Goal: Check status: Check status

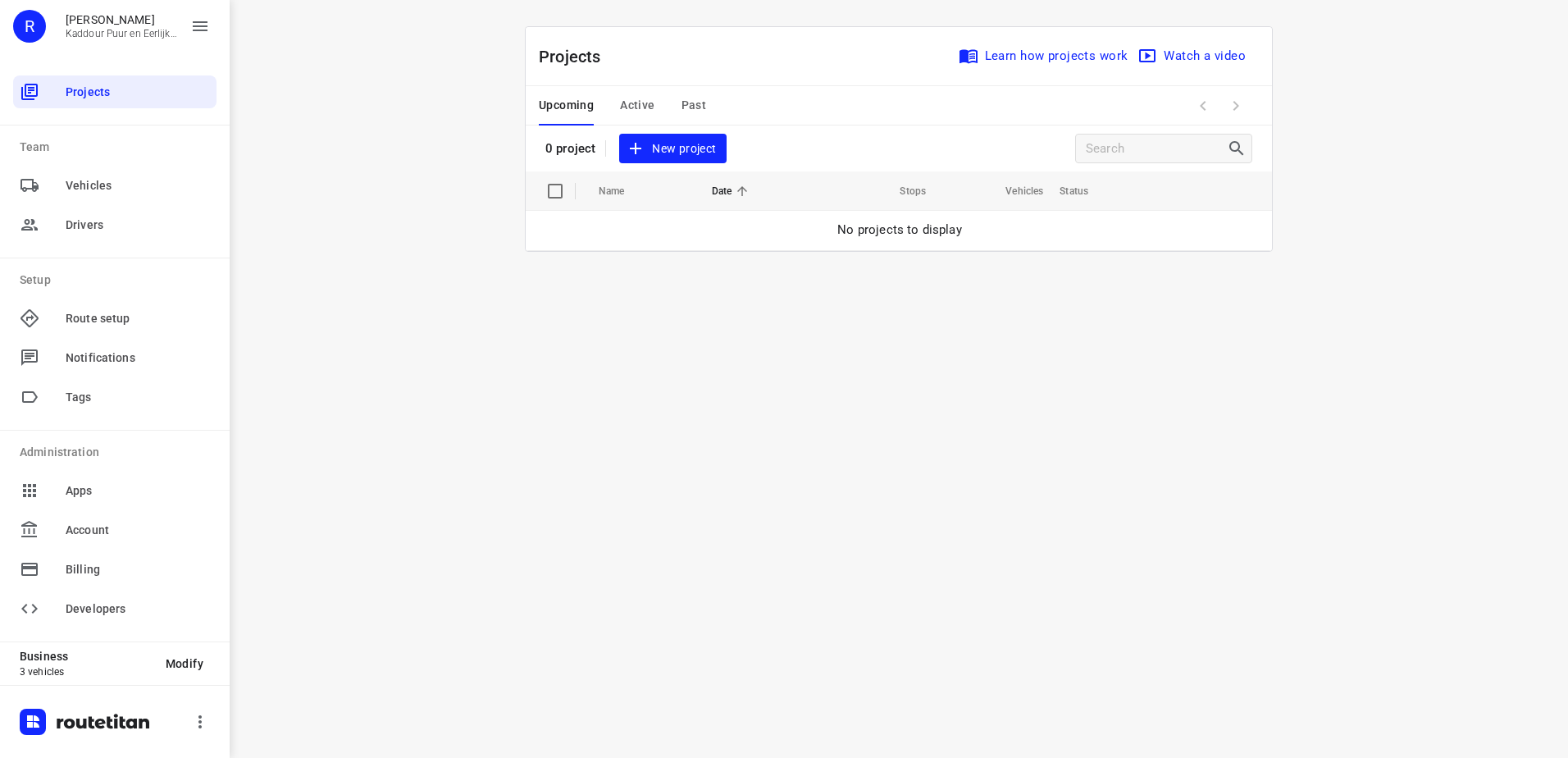
click at [614, 98] on div "Upcoming Active Past" at bounding box center [635, 105] width 193 height 39
click at [630, 101] on span "Active" at bounding box center [637, 105] width 34 height 21
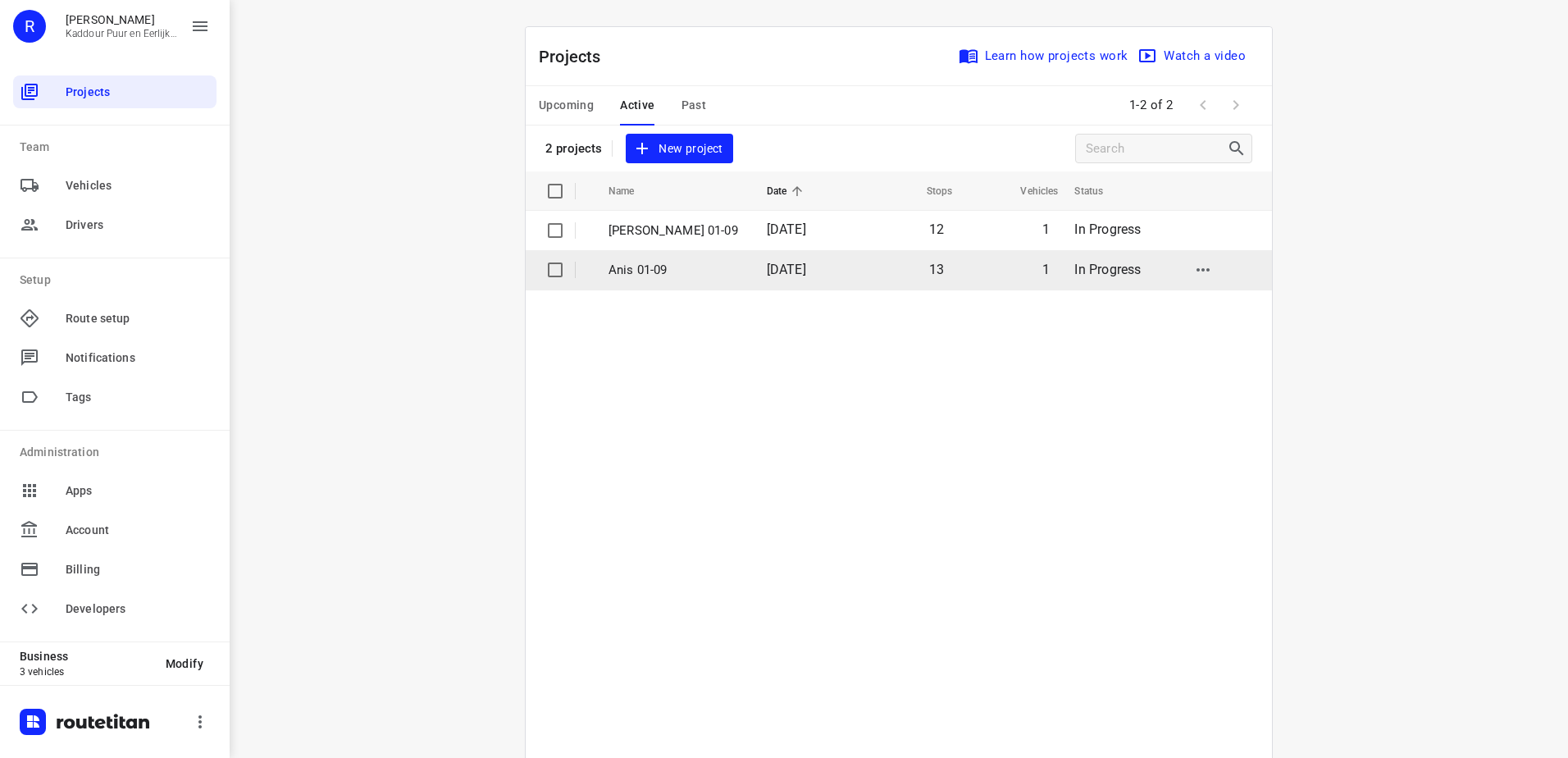
click at [664, 261] on p "Anis 01-09" at bounding box center [675, 270] width 133 height 19
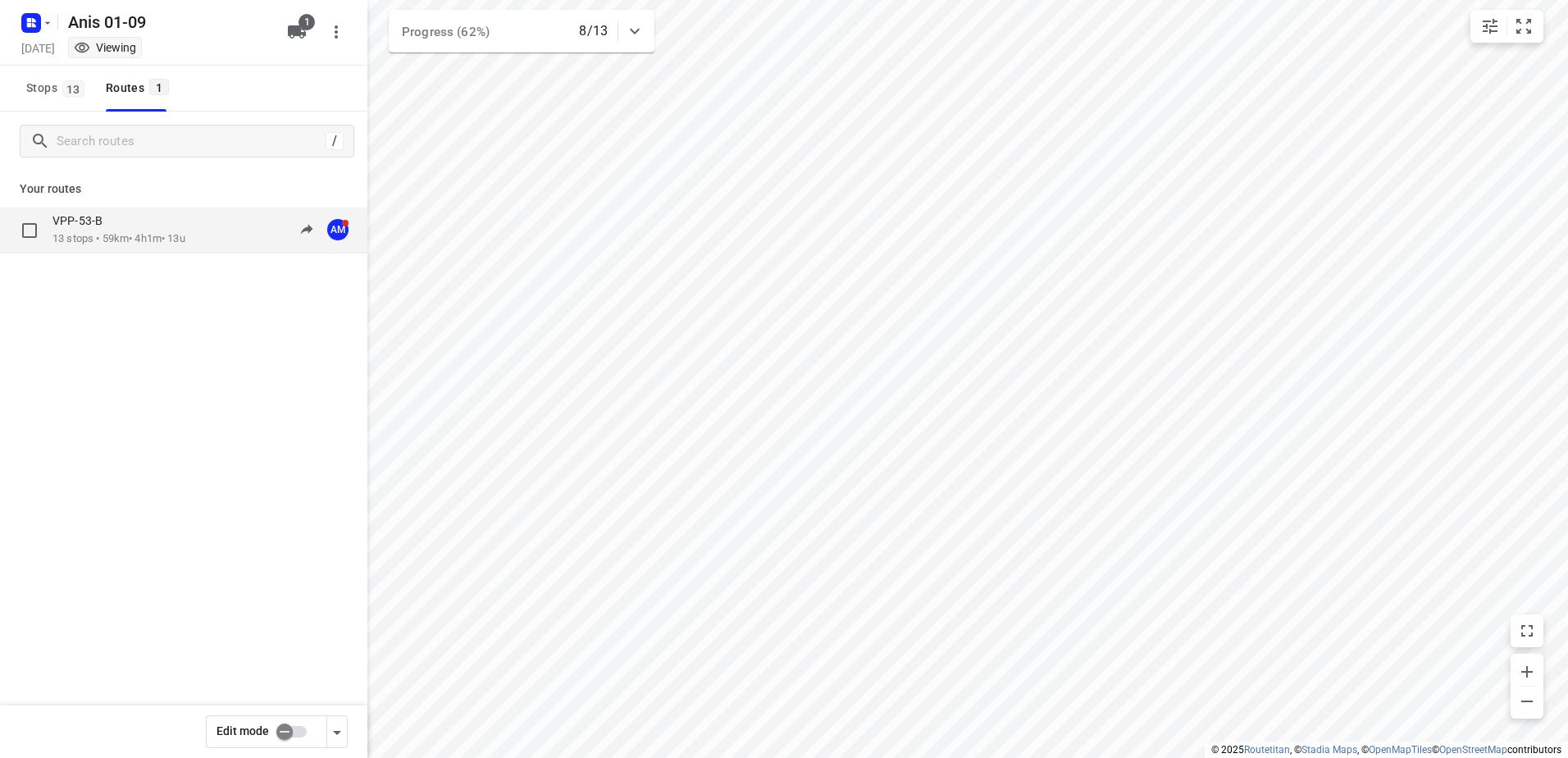
click at [130, 232] on p "13 stops • 59km • 4h1m • 13u" at bounding box center [118, 238] width 133 height 16
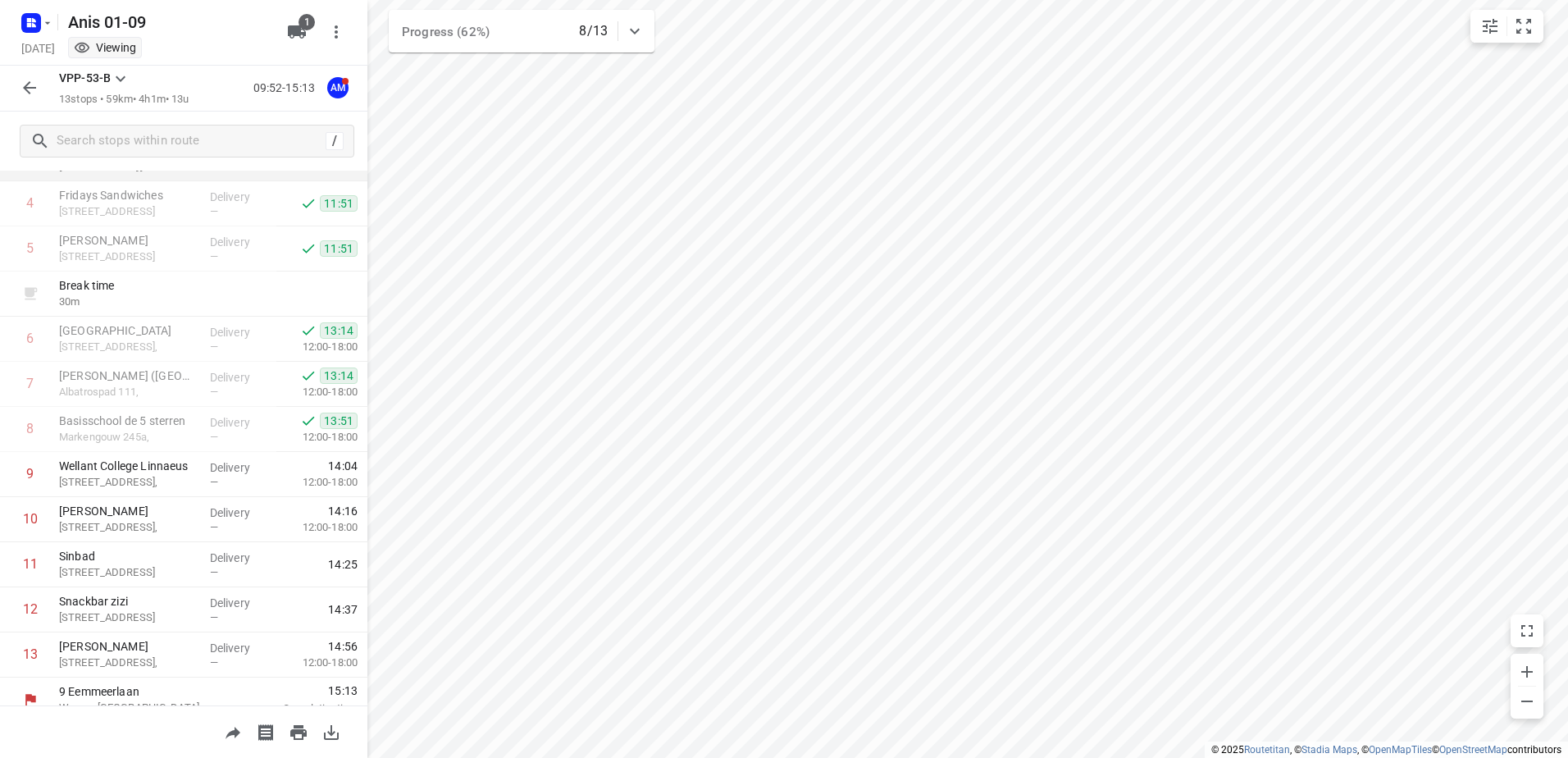
scroll to position [224, 0]
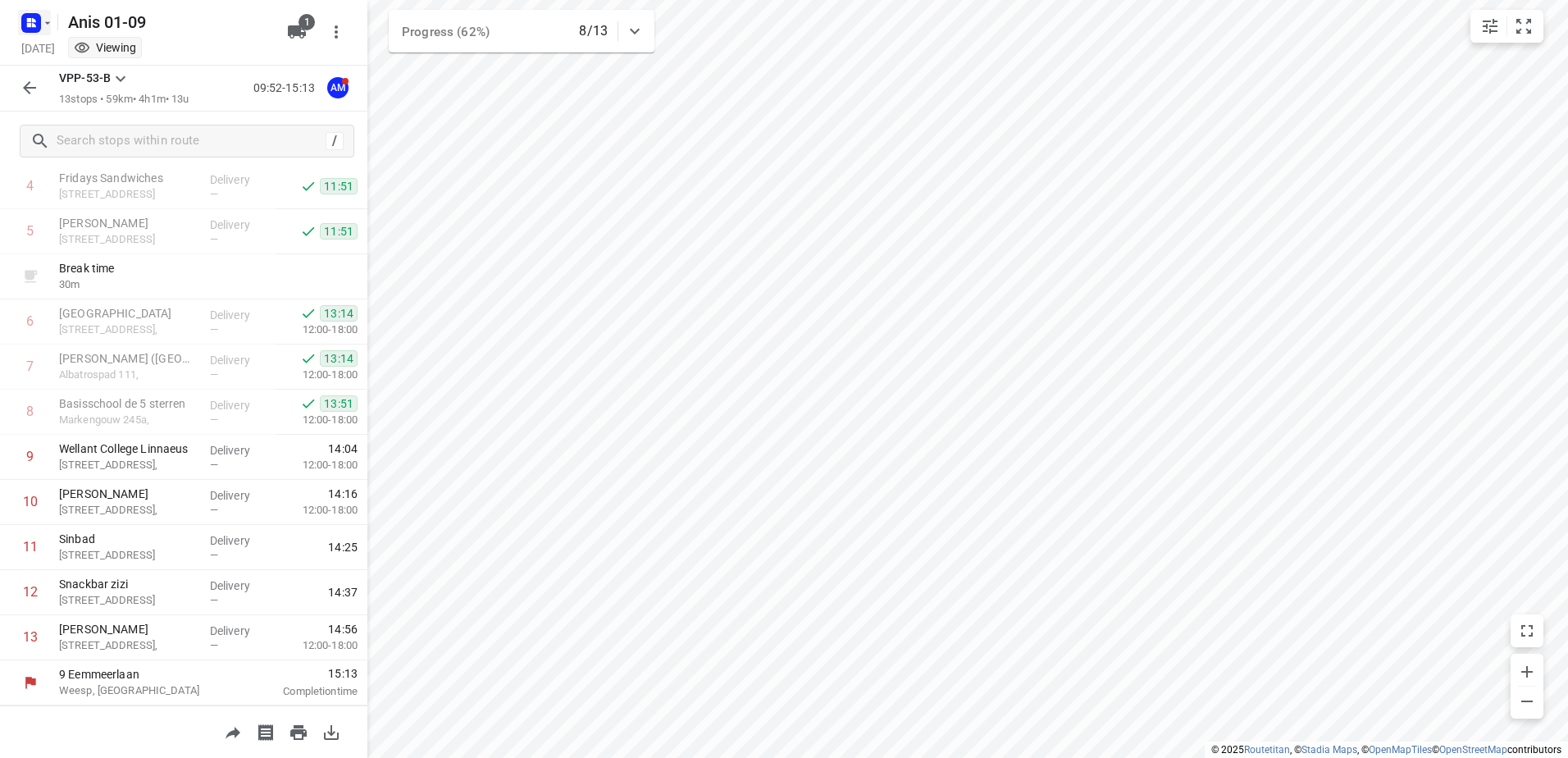
click at [38, 27] on rect "button" at bounding box center [32, 23] width 20 height 20
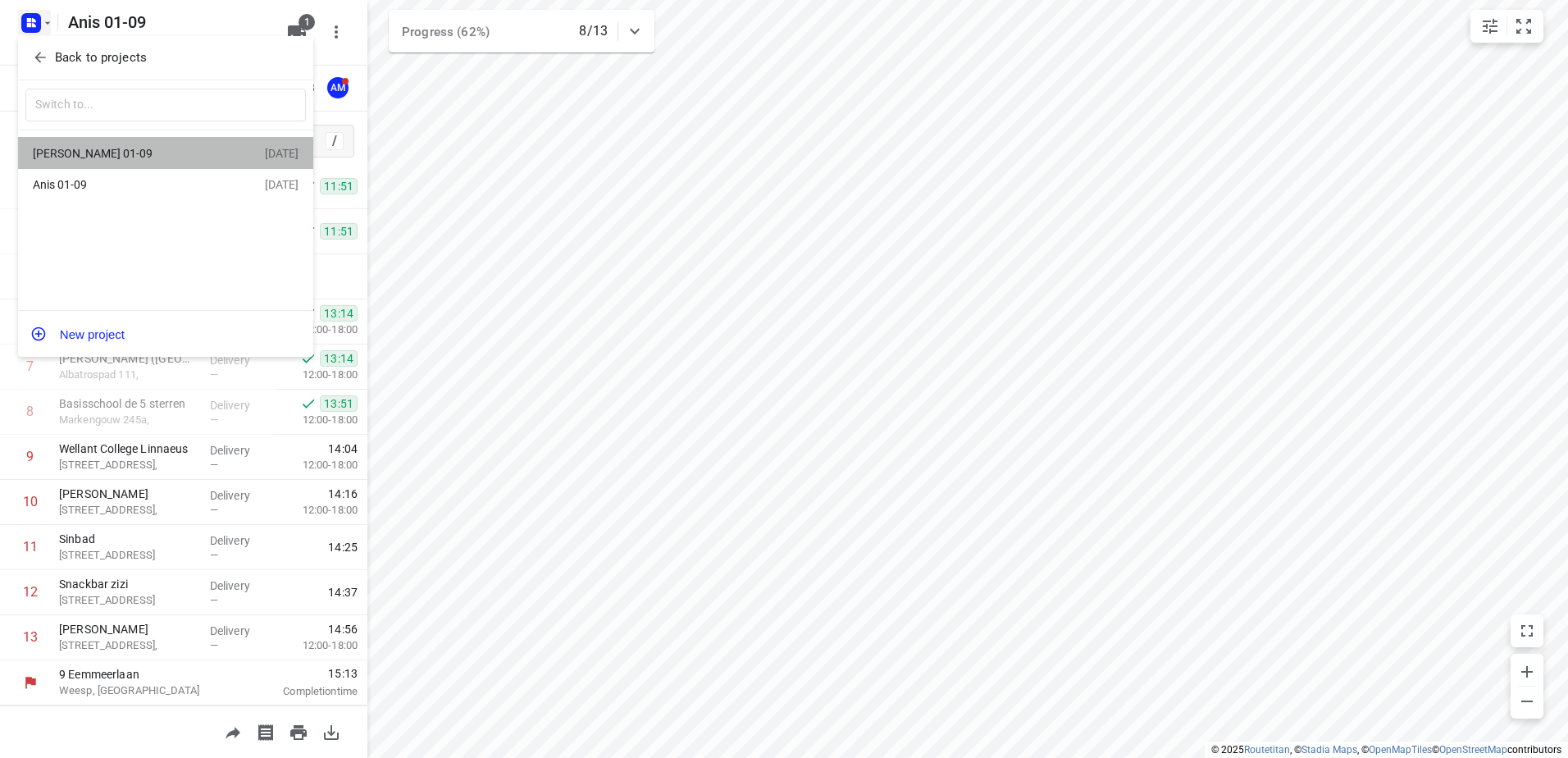
click at [113, 161] on div "[PERSON_NAME] 01-09" at bounding box center [148, 153] width 232 height 20
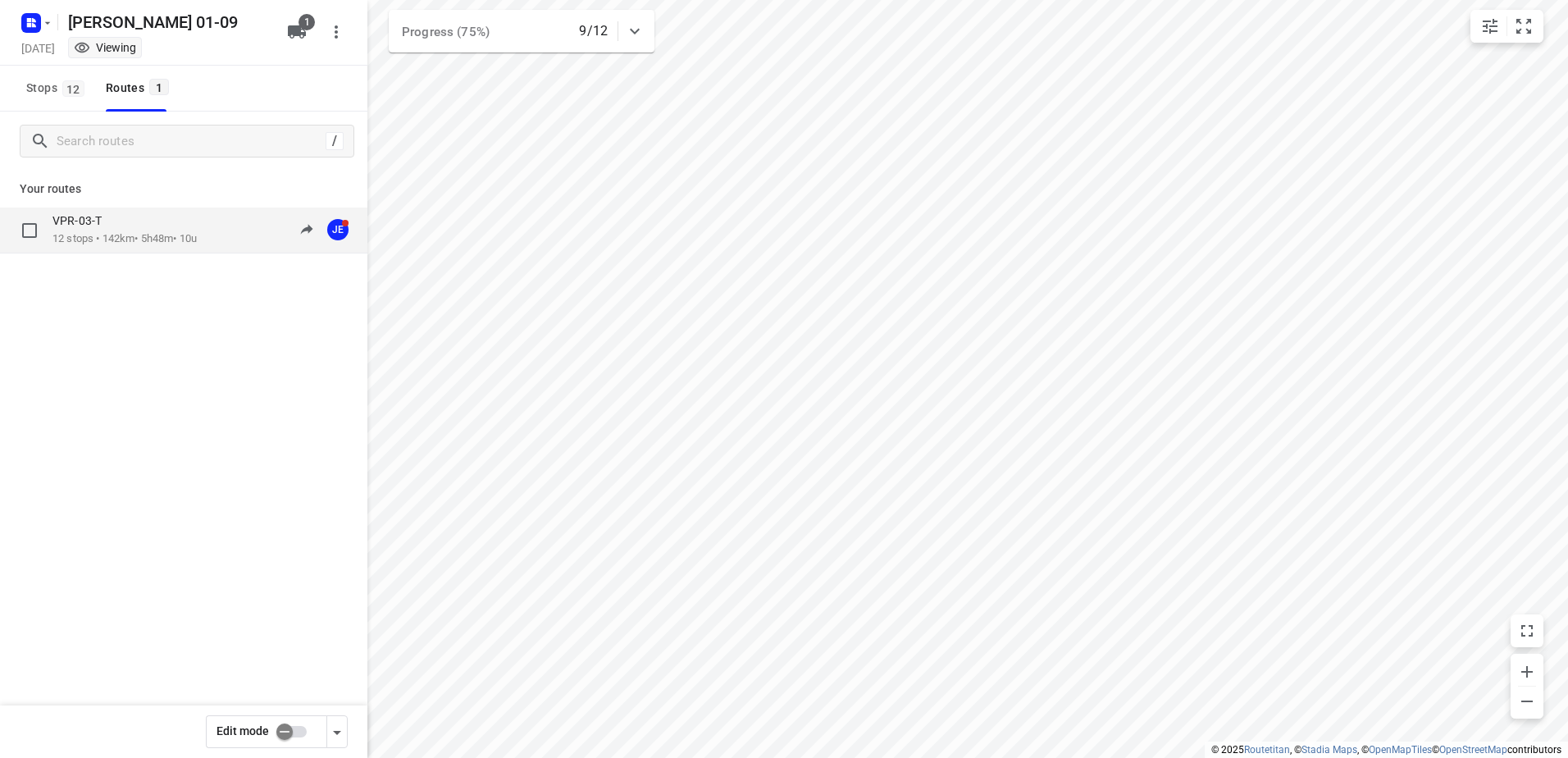
click at [186, 212] on div "VPR-03-T 12 stops • 142km • 5h48m • 10u 09:32-15:58 JE" at bounding box center [183, 230] width 368 height 46
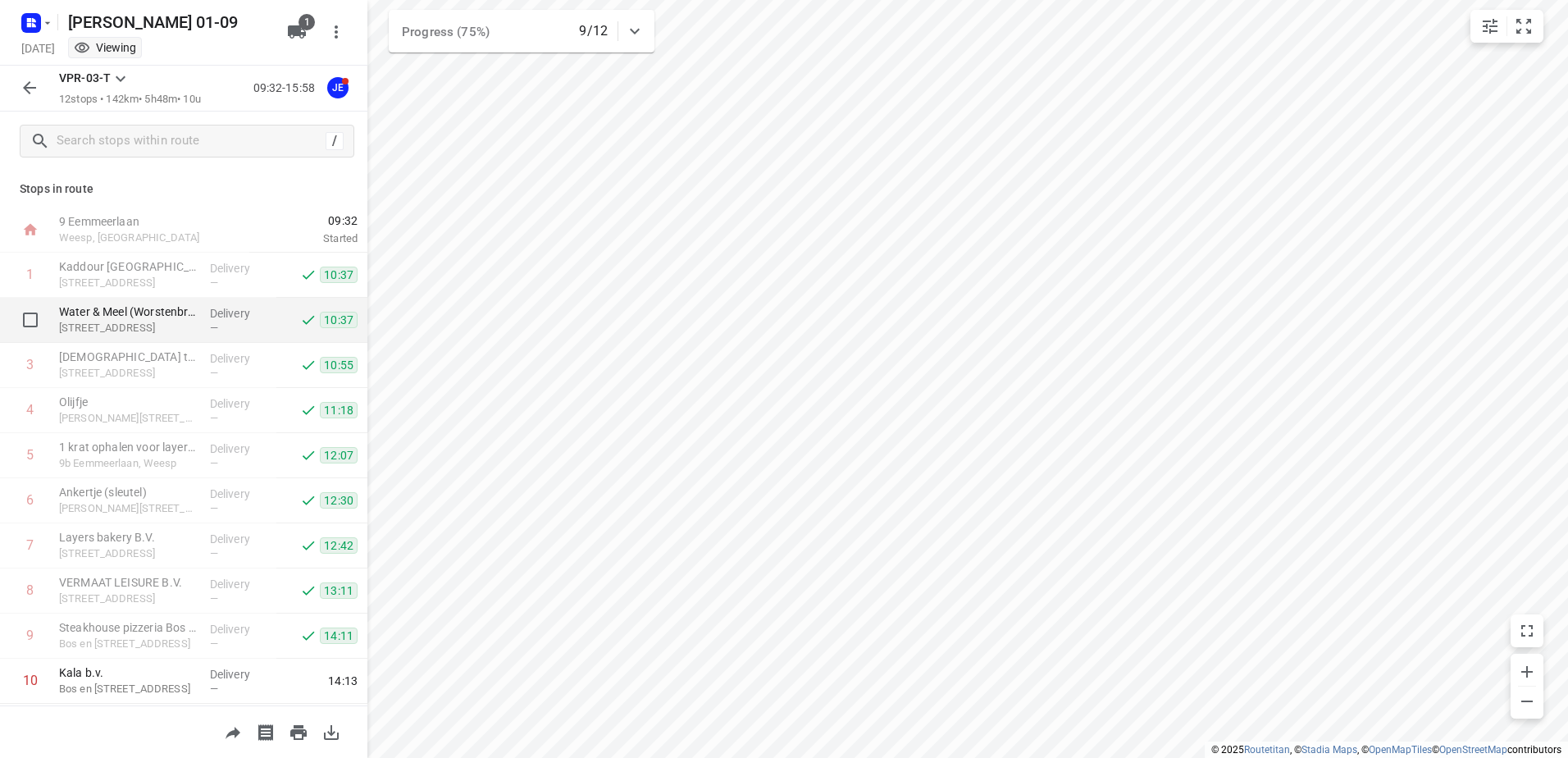
scroll to position [178, 0]
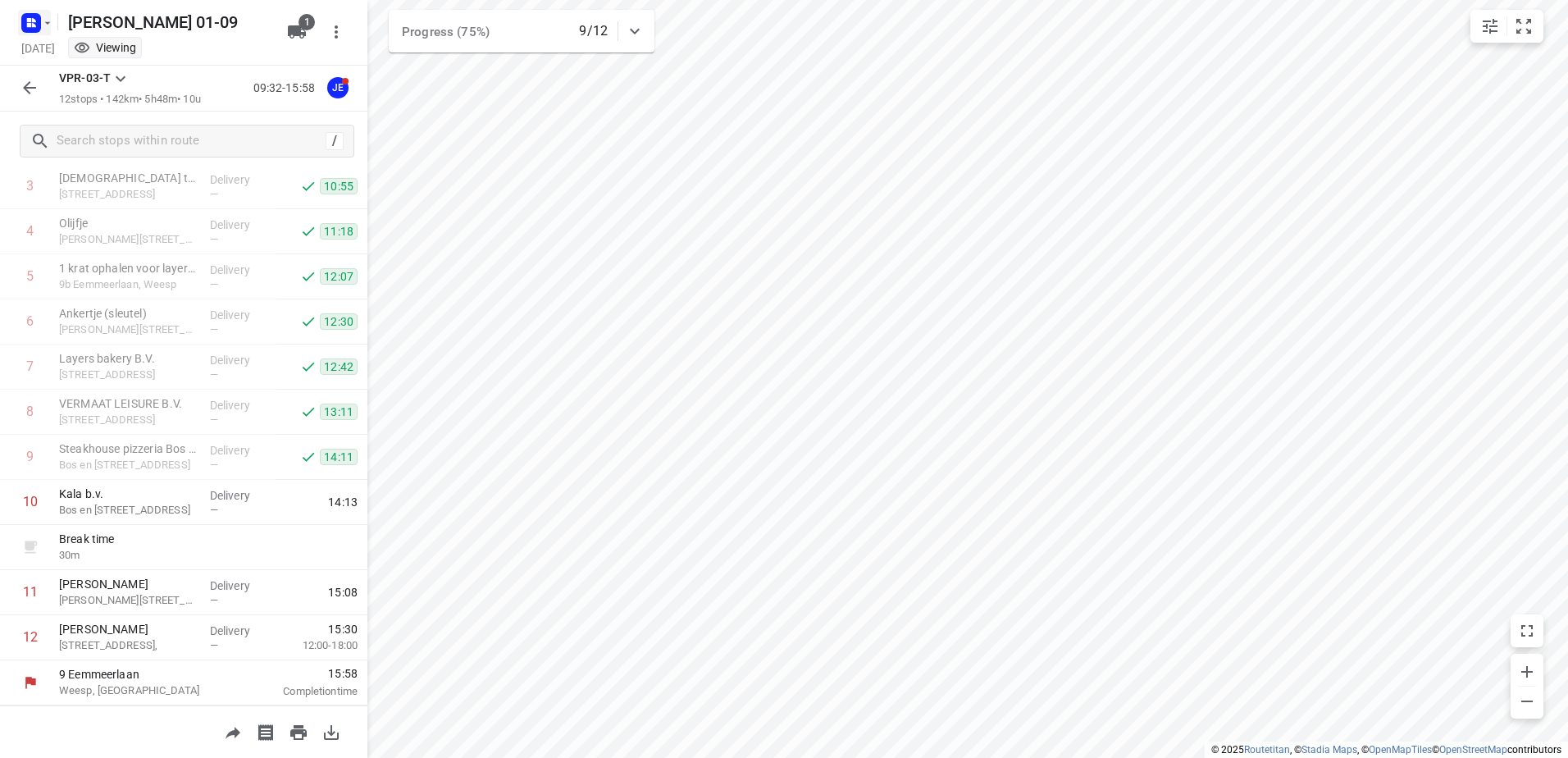
click at [33, 25] on icon "button" at bounding box center [33, 25] width 4 height 4
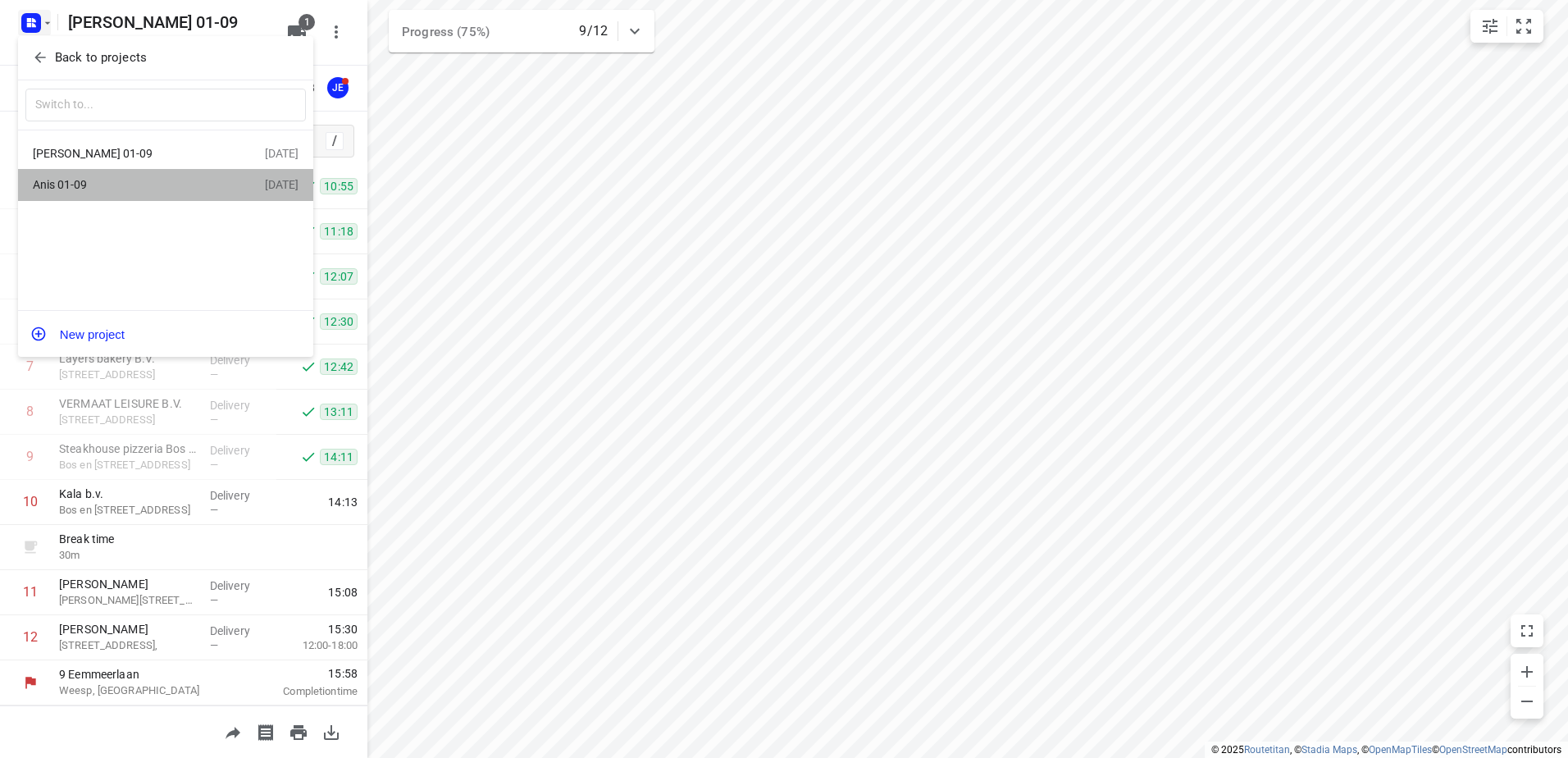
click at [49, 181] on div "Anis 01-09" at bounding box center [127, 184] width 188 height 13
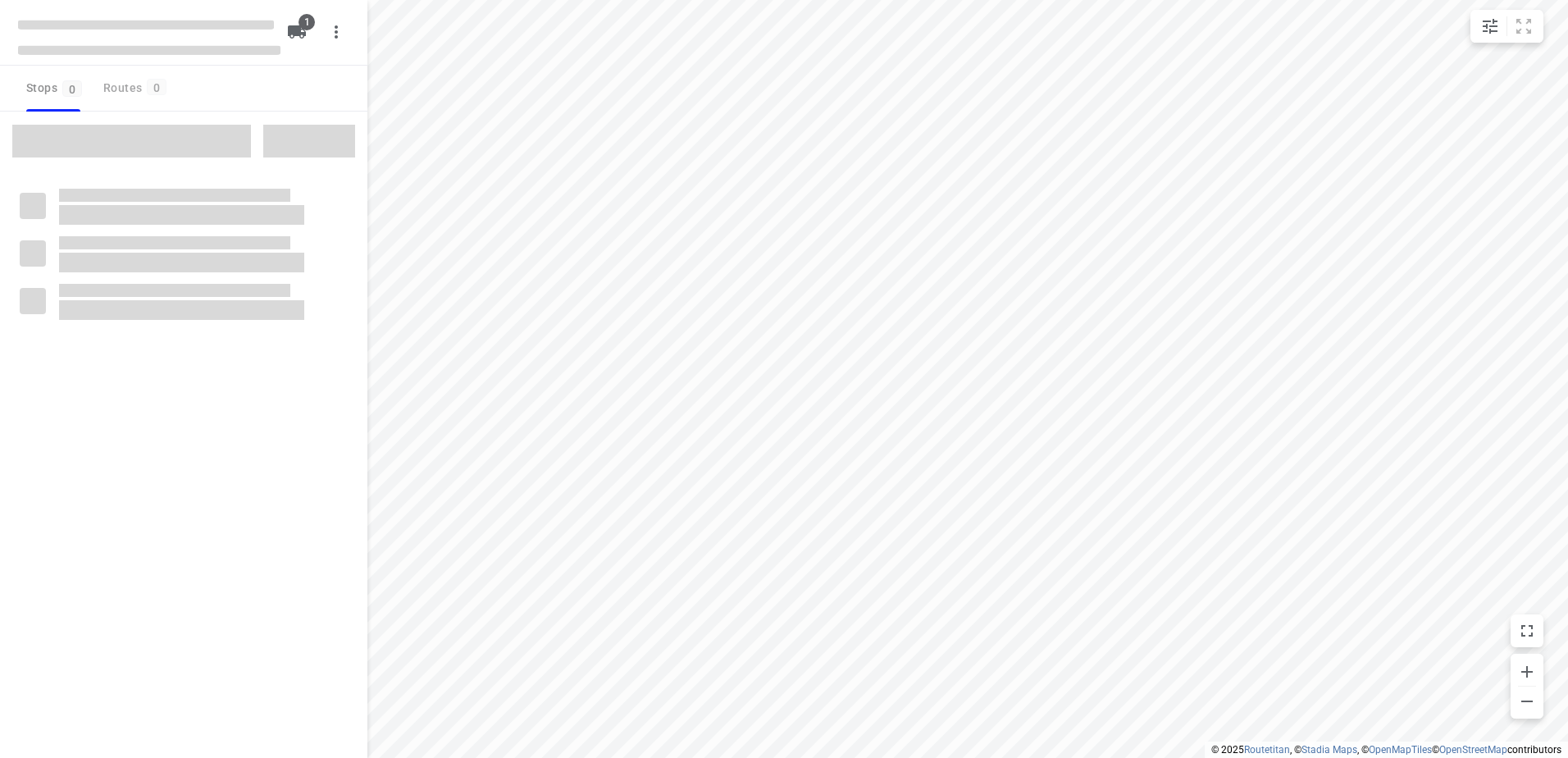
type input "distance"
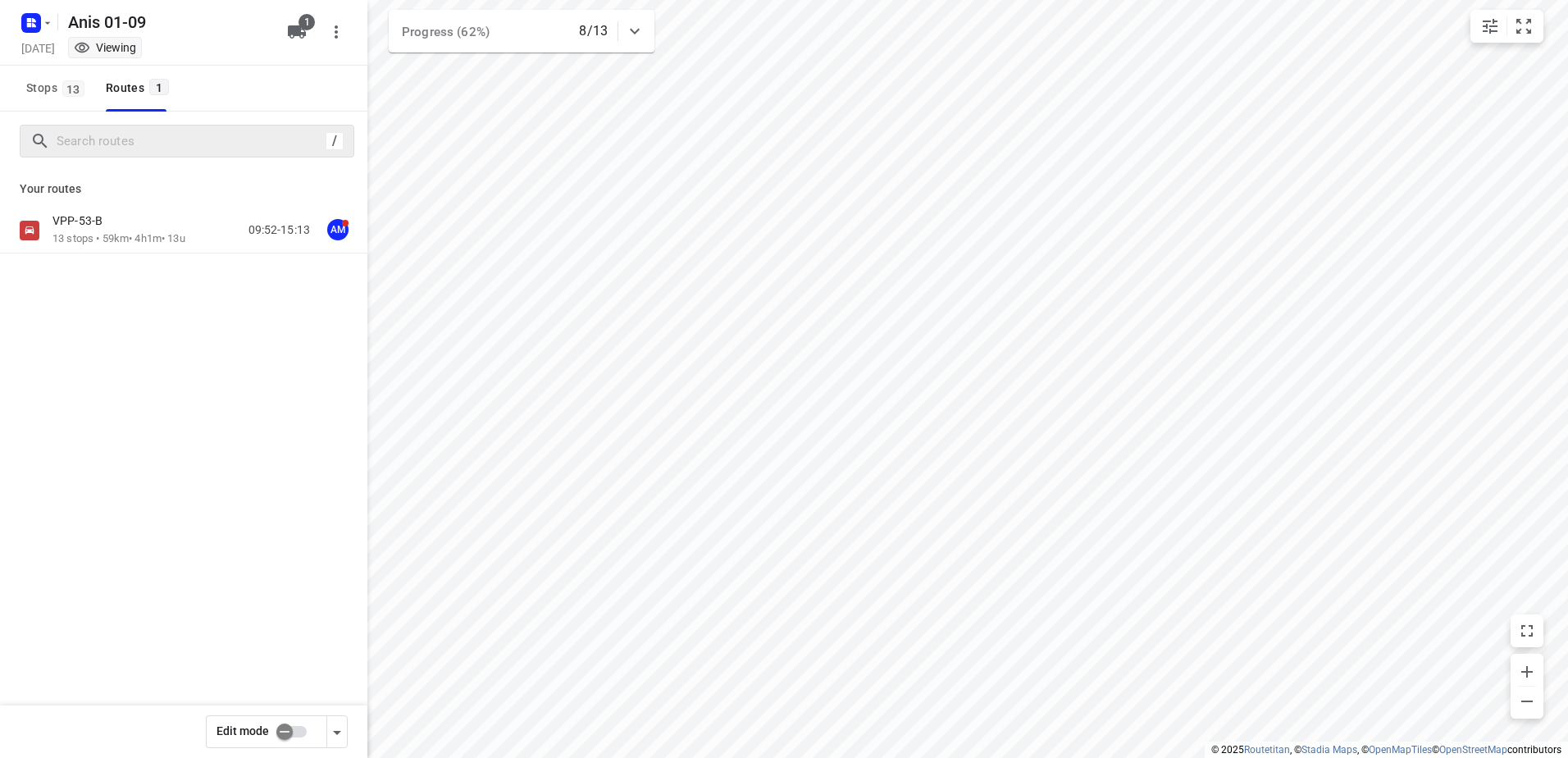
click at [158, 231] on p "13 stops • 59km • 4h1m • 13u" at bounding box center [118, 238] width 133 height 16
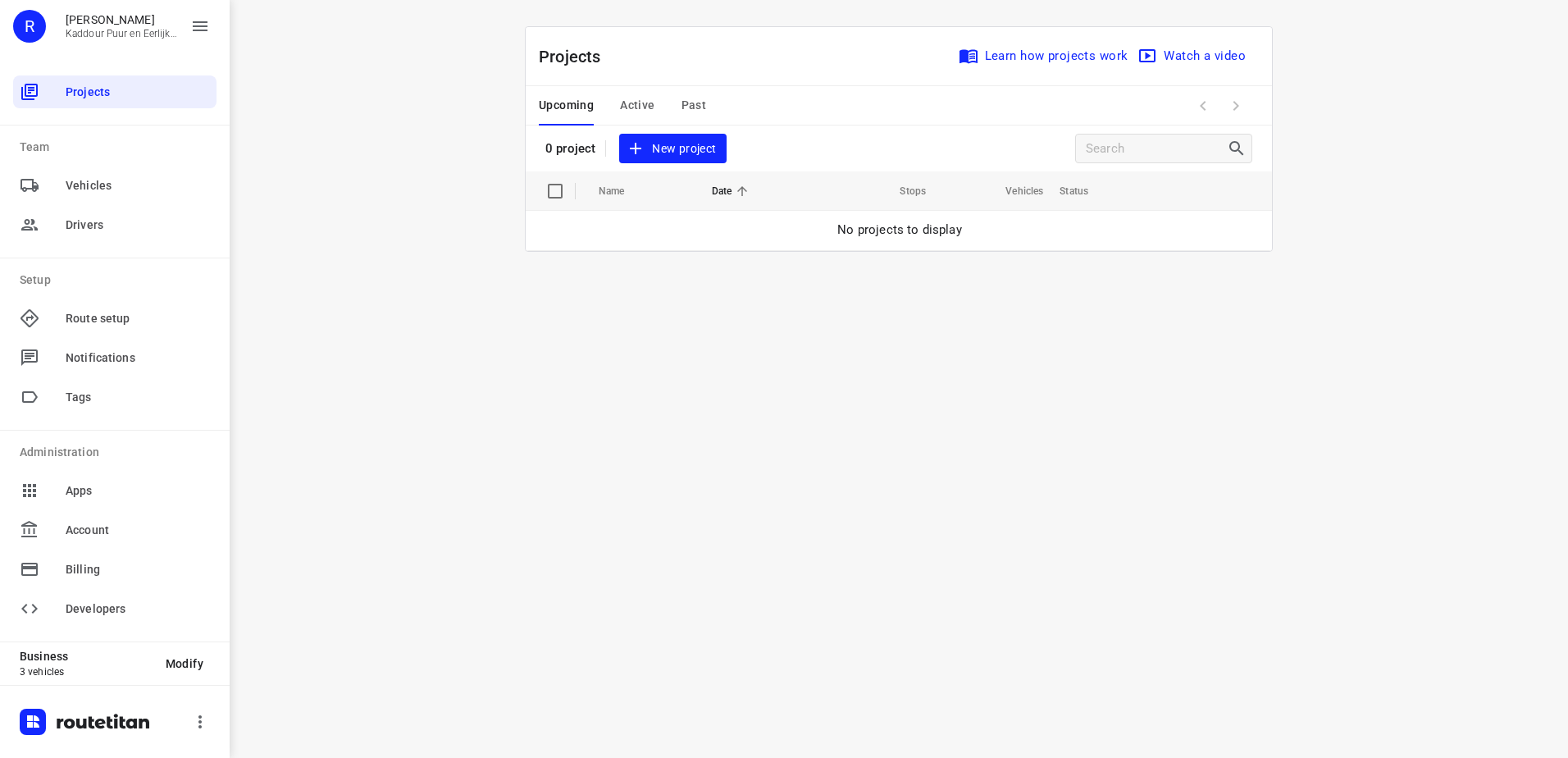
click at [844, 389] on div "i © 2025 Routetitan , © Stadia Maps , © OpenMapTiles © OpenStreetMap contributo…" at bounding box center [898, 379] width 1338 height 758
click at [639, 384] on div "i © 2025 Routetitan , © Stadia Maps , © OpenMapTiles © OpenStreetMap contributo…" at bounding box center [898, 379] width 1338 height 758
click at [783, 354] on div "i © 2025 Routetitan , © Stadia Maps , © OpenMapTiles © OpenStreetMap contributo…" at bounding box center [898, 379] width 1338 height 758
click at [651, 106] on span "Active" at bounding box center [637, 105] width 34 height 21
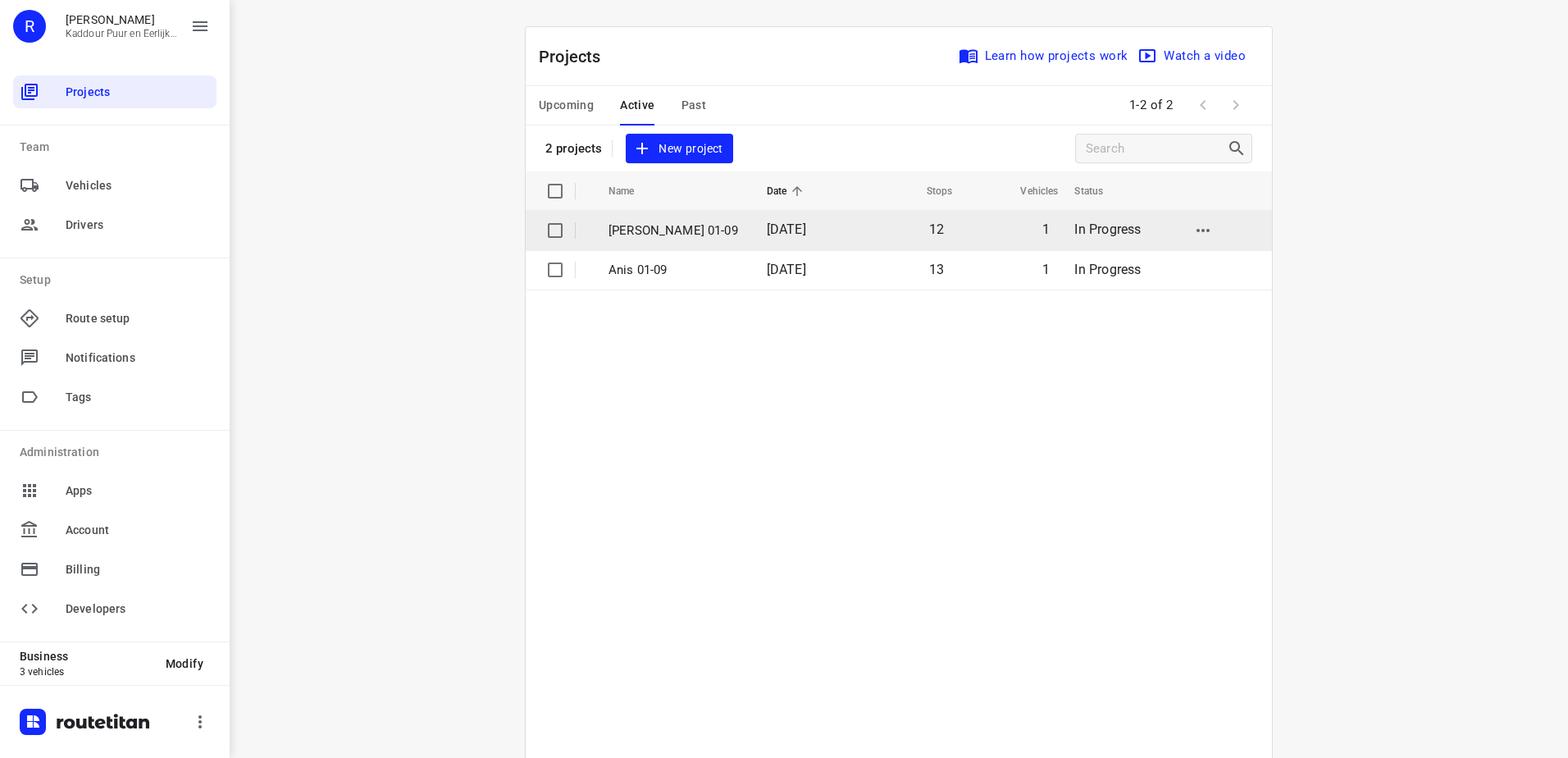
click at [777, 239] on td "[DATE]" at bounding box center [804, 230] width 101 height 39
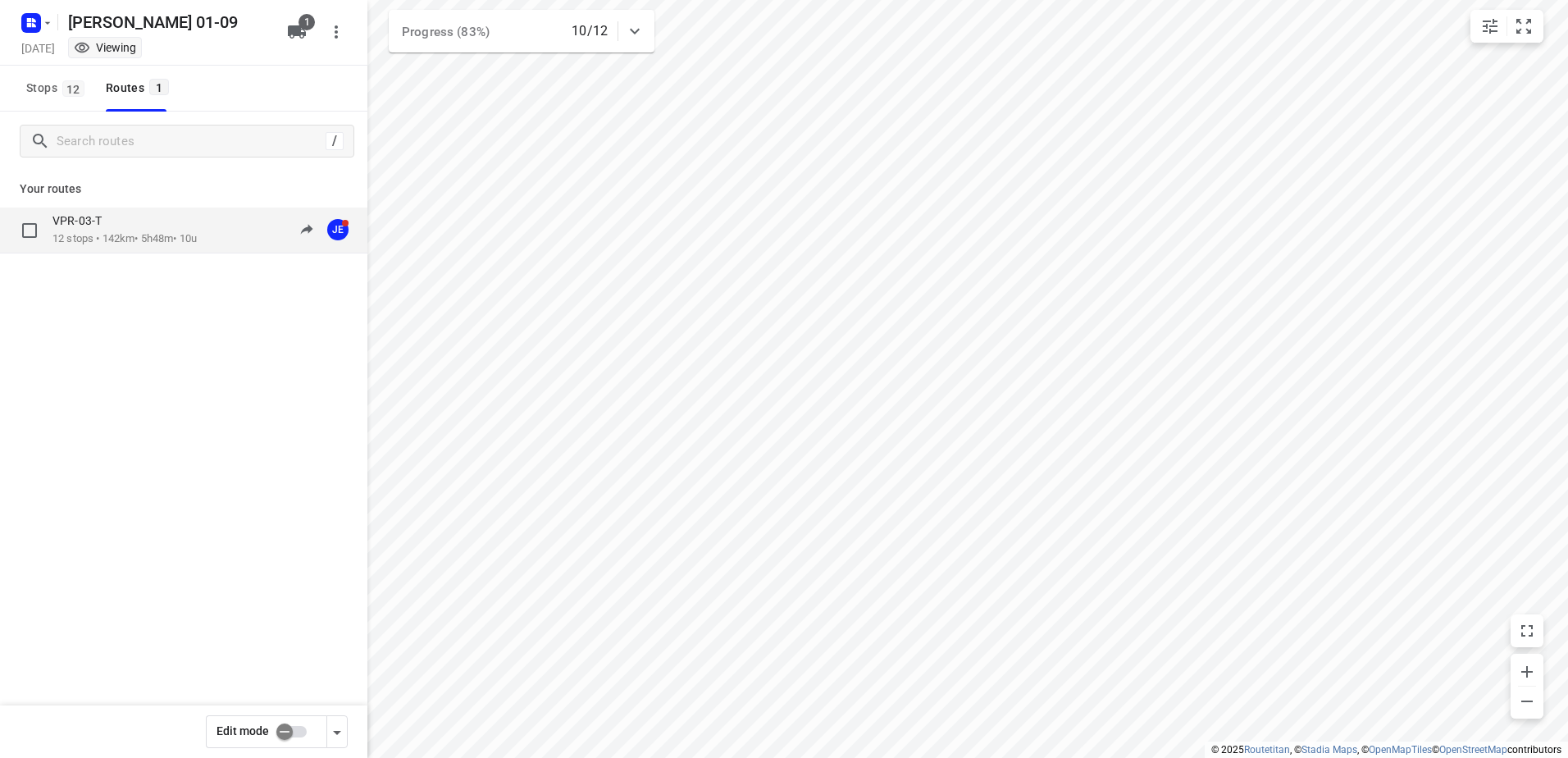
click at [127, 220] on div "VPR-03-T" at bounding box center [124, 223] width 144 height 18
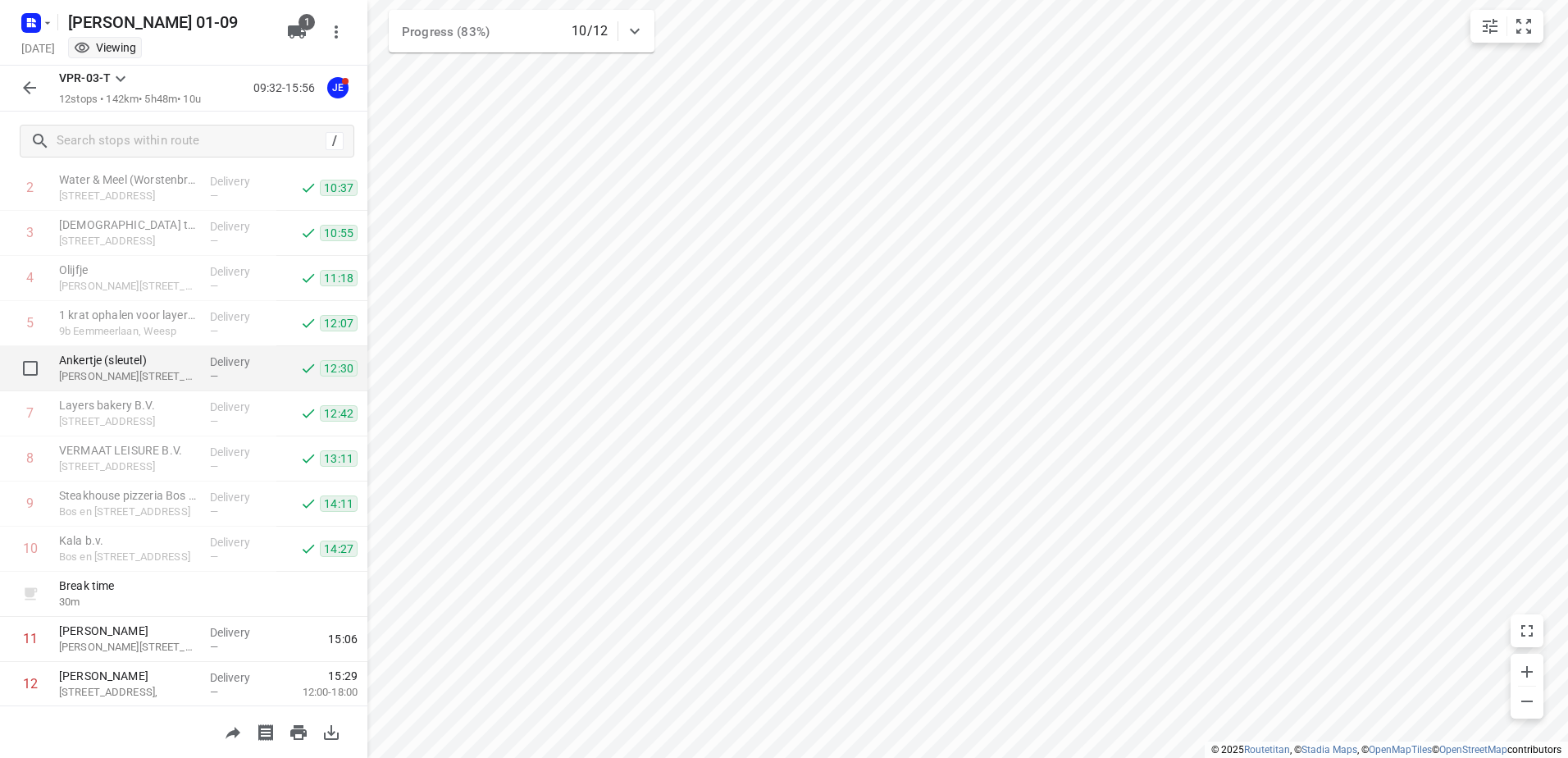
scroll to position [178, 0]
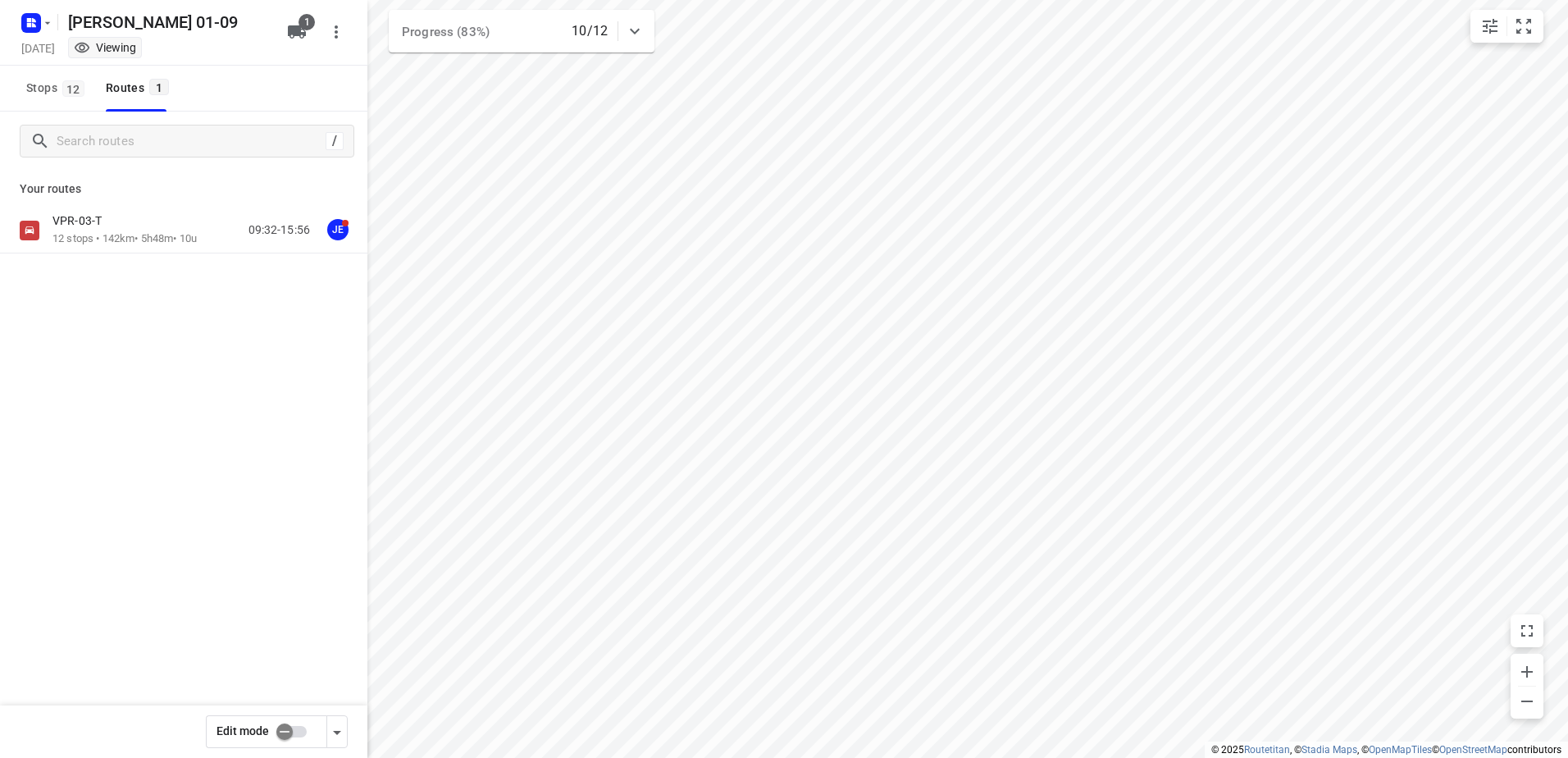
click at [133, 264] on div "VPR-03-T 12 stops • 142km • 5h48m • 10u 09:32-15:56 JE" at bounding box center [183, 288] width 368 height 161
click at [116, 237] on p "12 stops • 142km • 5h48m • 10u" at bounding box center [124, 238] width 144 height 16
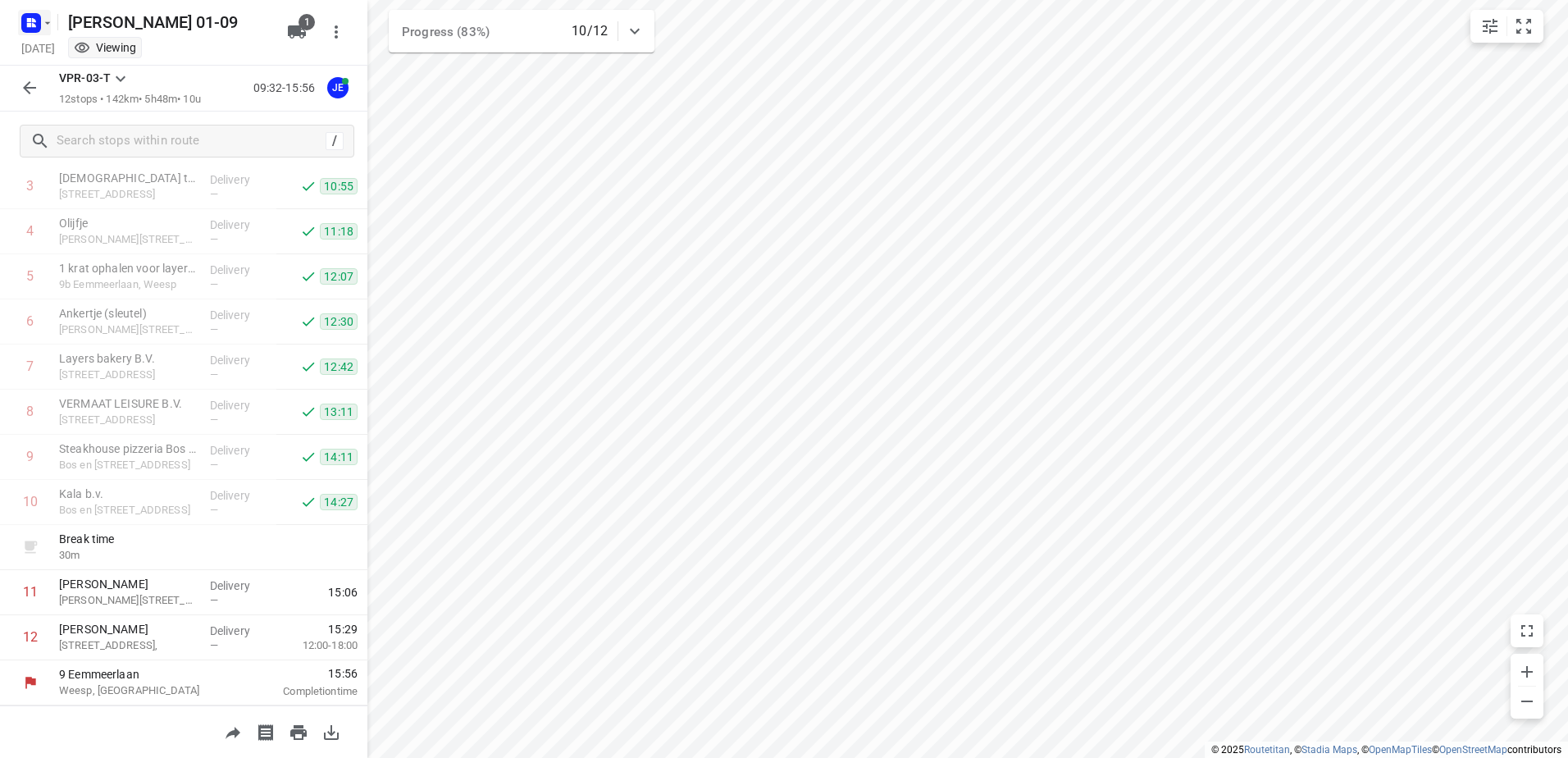
click at [30, 23] on rect "button" at bounding box center [32, 23] width 20 height 20
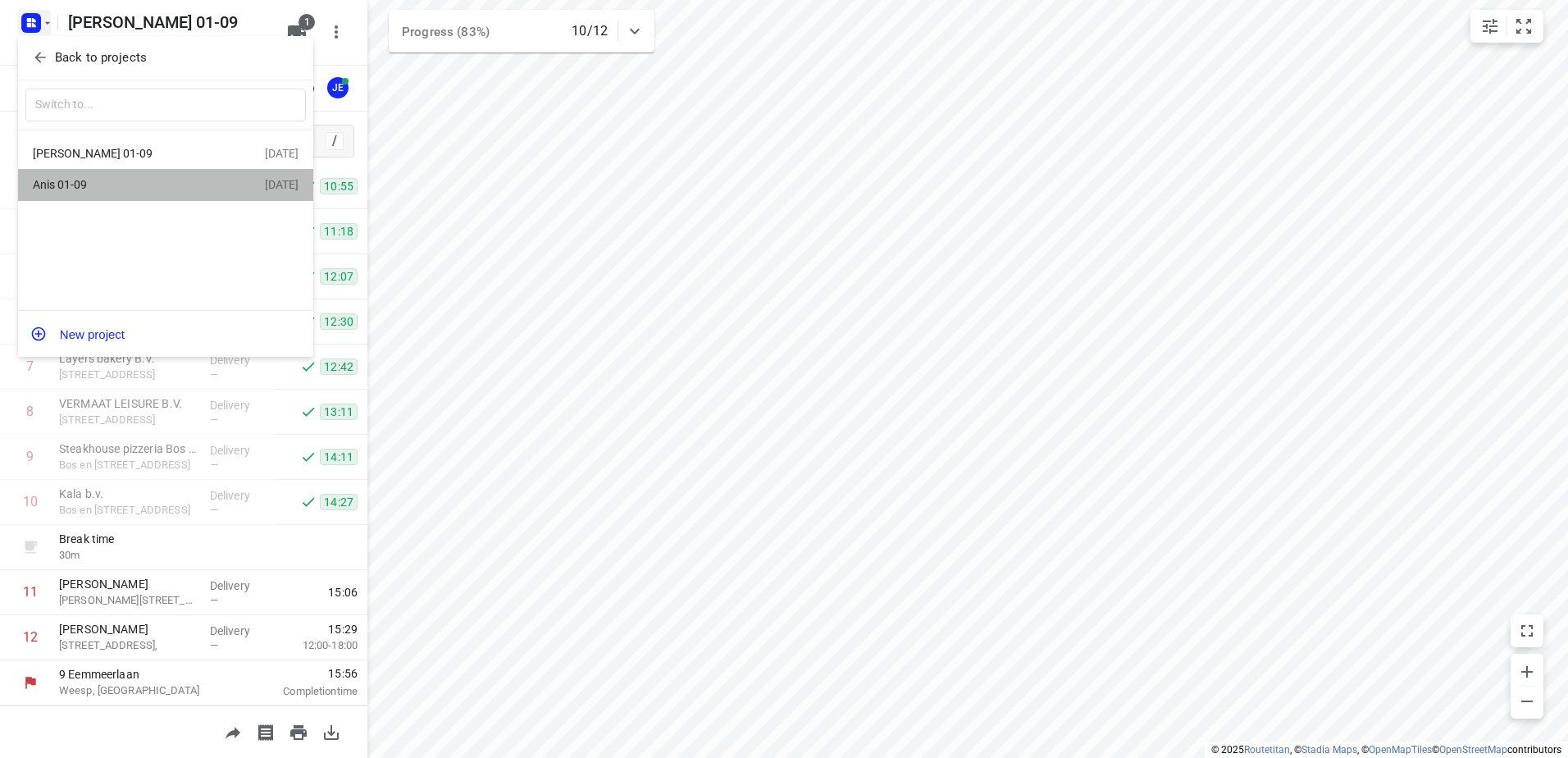
click at [128, 181] on div "Anis 01-09" at bounding box center [127, 184] width 188 height 13
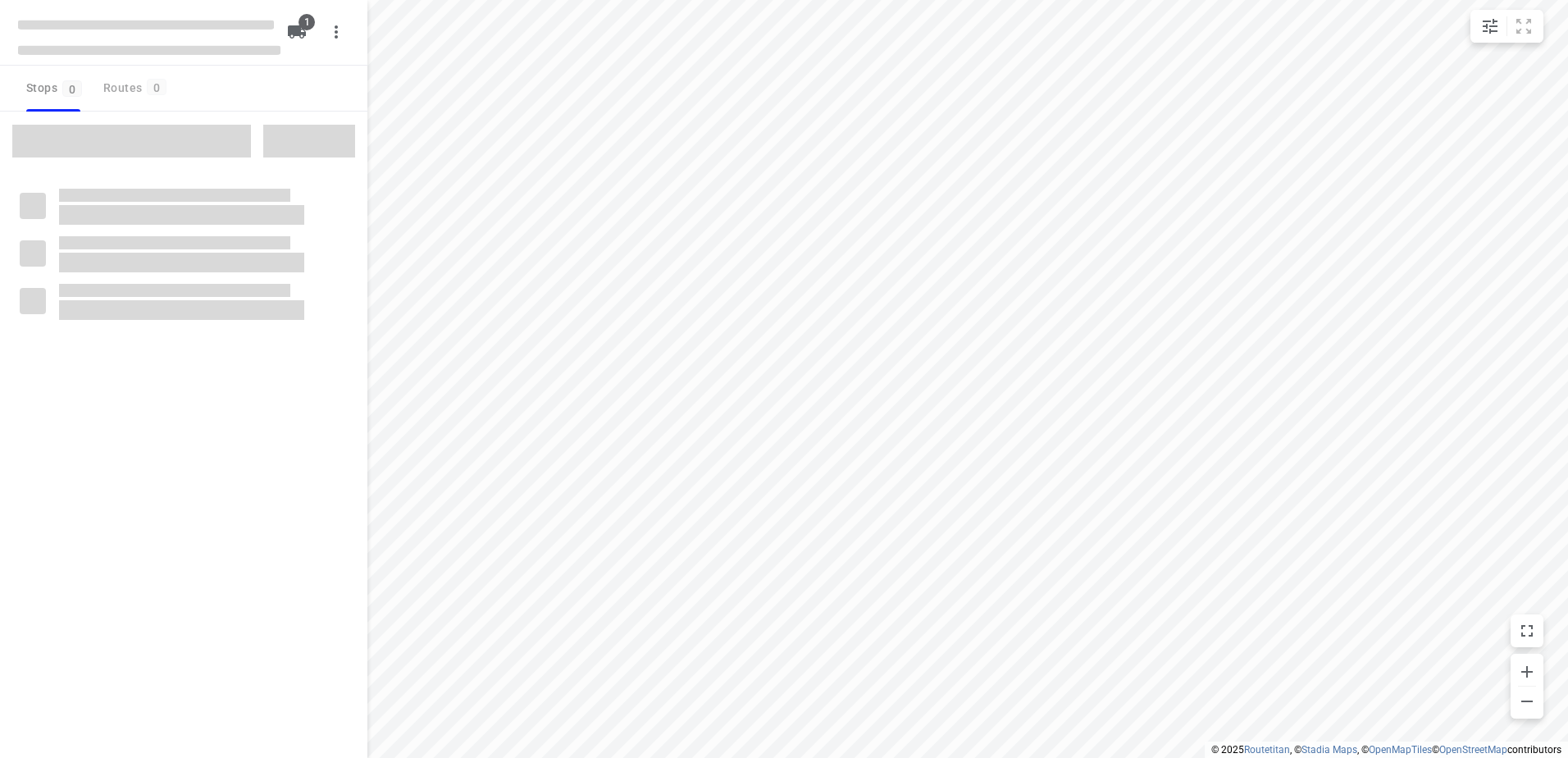
type input "distance"
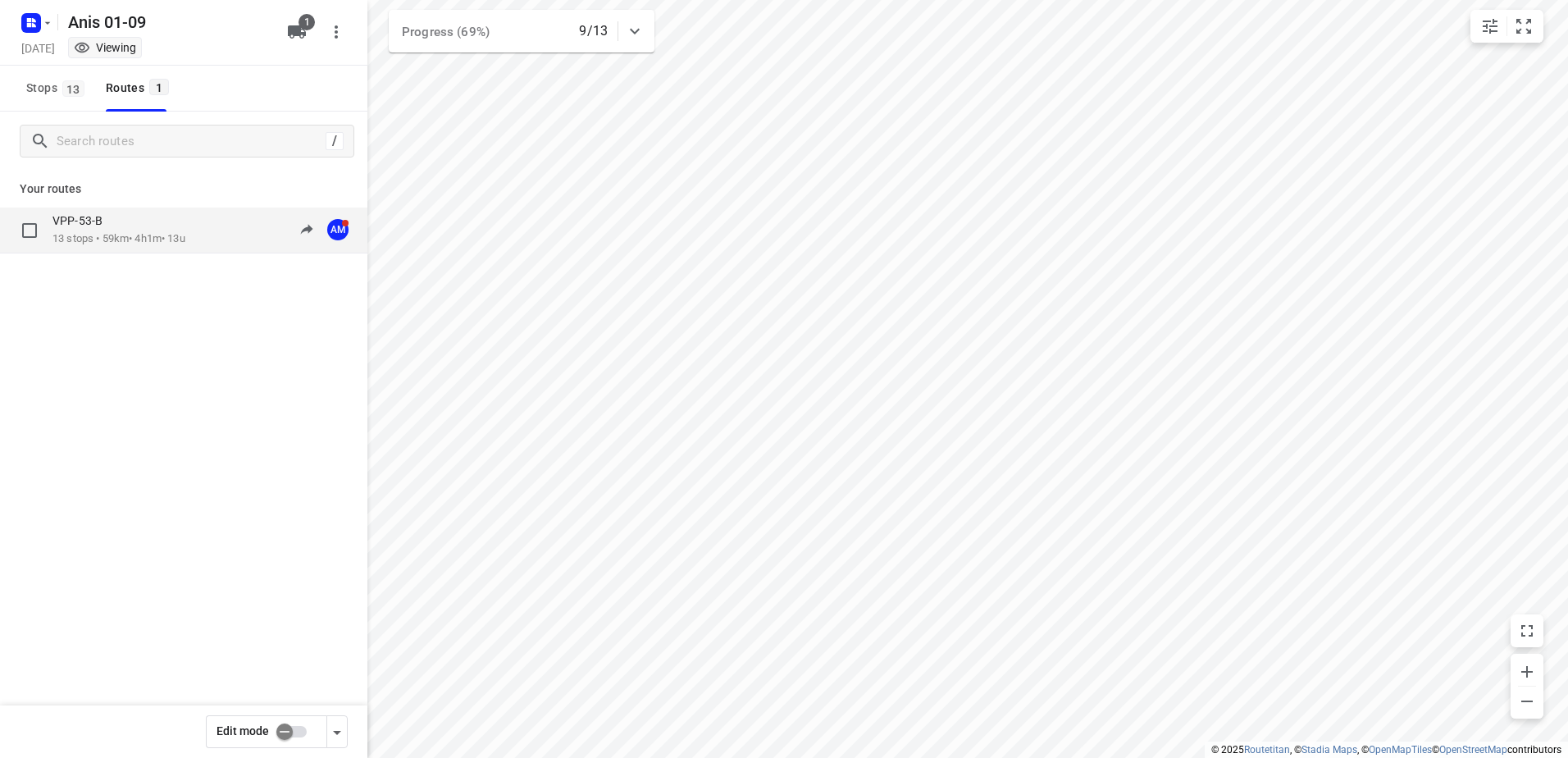
click at [110, 221] on p "VPP-53-B" at bounding box center [83, 221] width 60 height 15
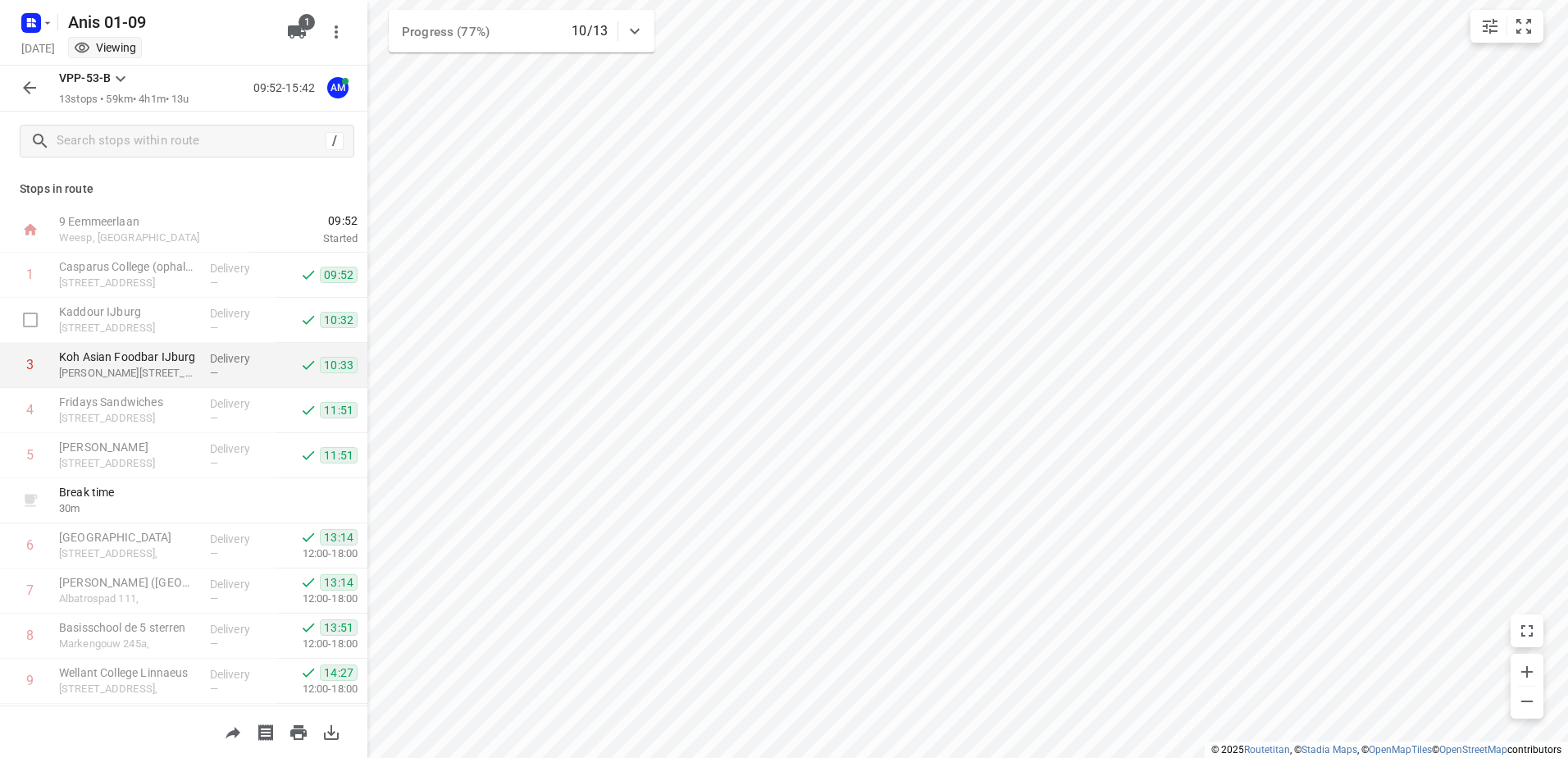
scroll to position [224, 0]
